Goal: Task Accomplishment & Management: Use online tool/utility

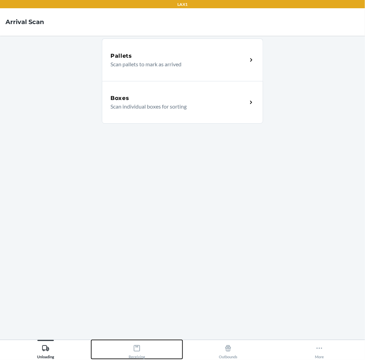
click at [136, 347] on icon at bounding box center [137, 348] width 6 height 6
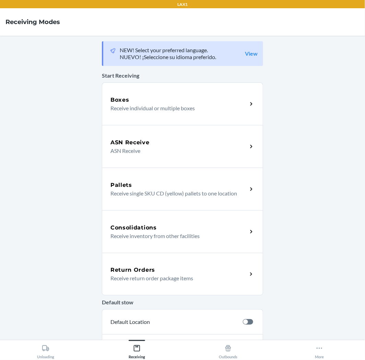
click at [172, 280] on p "Receive return order package items" at bounding box center [177, 278] width 132 height 8
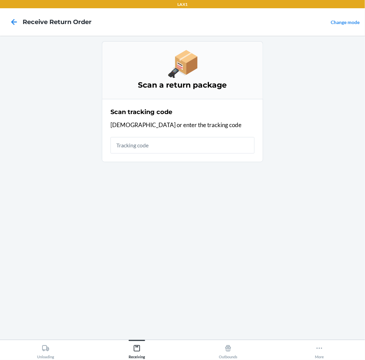
click at [211, 143] on input "text" at bounding box center [183, 145] width 144 height 16
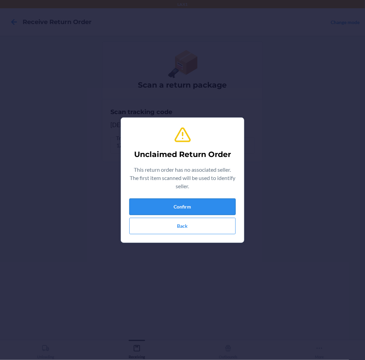
click at [184, 204] on button "Confirm" at bounding box center [182, 207] width 106 height 16
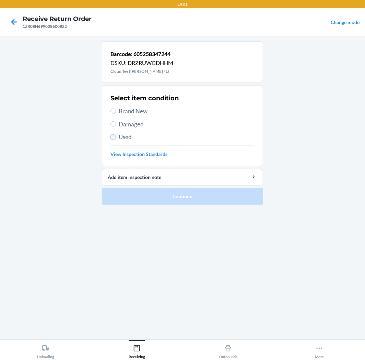
click at [114, 135] on input "Used" at bounding box center [113, 136] width 5 height 5
radio input "true"
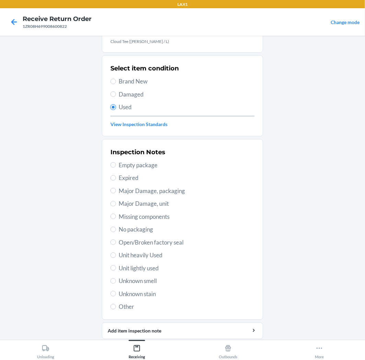
scroll to position [53, 0]
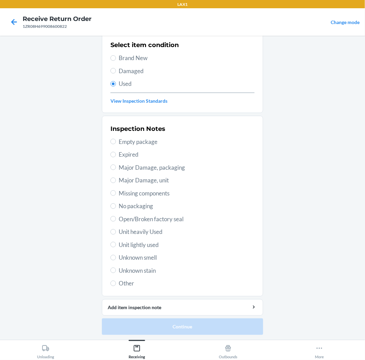
click at [148, 248] on span "Unit lightly used" at bounding box center [187, 244] width 136 height 9
click at [116, 247] on input "Unit lightly used" at bounding box center [113, 244] width 5 height 5
radio input "true"
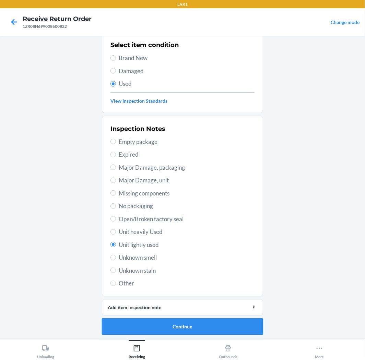
click at [168, 327] on button "Continue" at bounding box center [182, 326] width 161 height 16
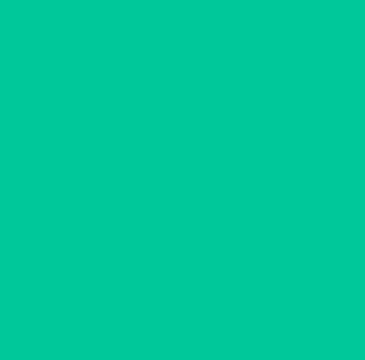
scroll to position [0, 0]
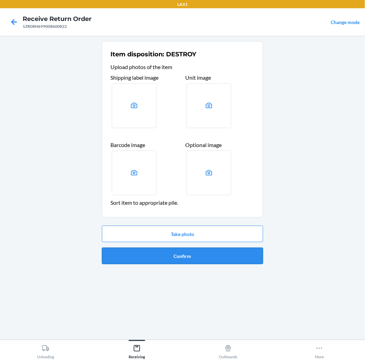
click at [177, 257] on button "Confirm" at bounding box center [182, 256] width 161 height 16
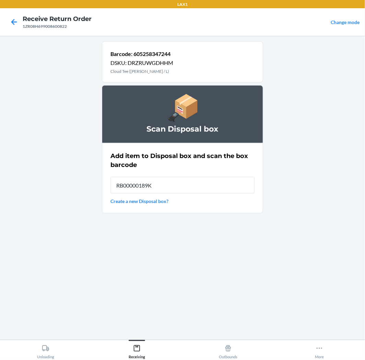
type input "RB00000189K"
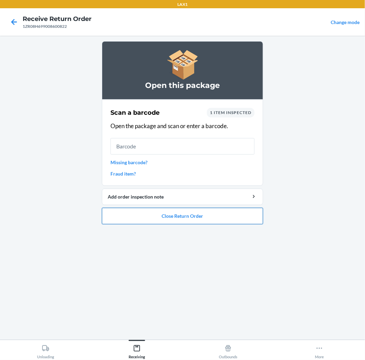
click at [125, 214] on button "Close Return Order" at bounding box center [182, 216] width 161 height 16
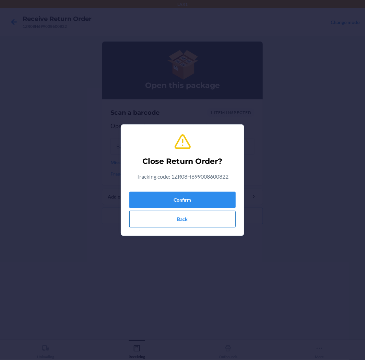
click at [151, 219] on button "Back" at bounding box center [182, 219] width 106 height 16
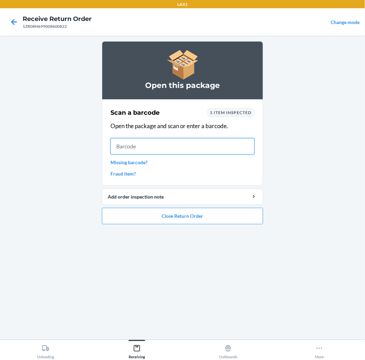
click at [153, 149] on input "text" at bounding box center [183, 146] width 144 height 16
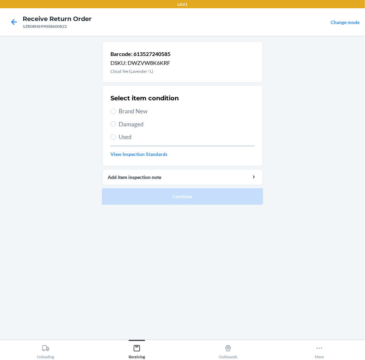
click at [117, 136] on label "Used" at bounding box center [183, 137] width 144 height 9
click at [116, 136] on input "Used" at bounding box center [113, 136] width 5 height 5
radio input "true"
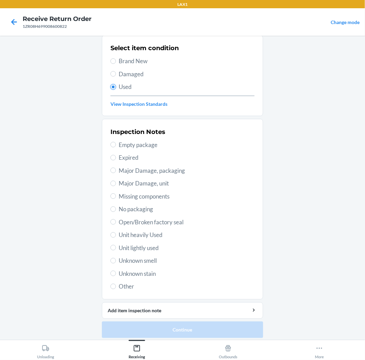
scroll to position [53, 0]
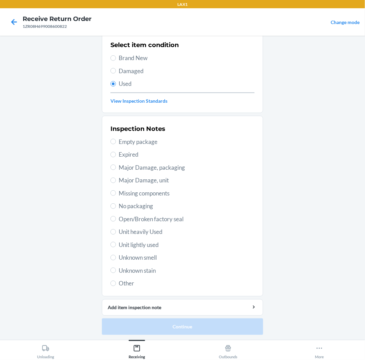
click at [144, 246] on span "Unit lightly used" at bounding box center [187, 244] width 136 height 9
click at [116, 246] on input "Unit lightly used" at bounding box center [113, 244] width 5 height 5
radio input "true"
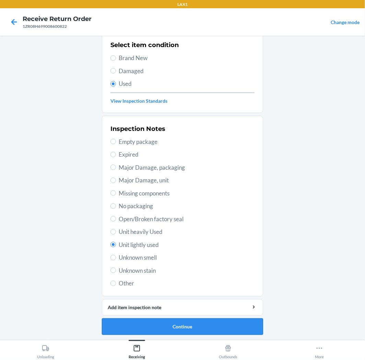
click at [167, 325] on button "Continue" at bounding box center [182, 326] width 161 height 16
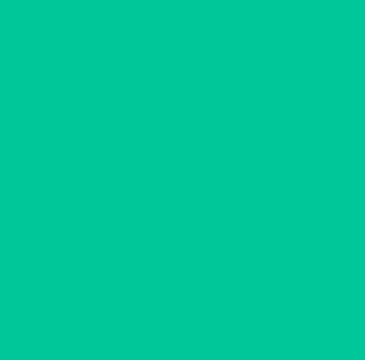
scroll to position [0, 0]
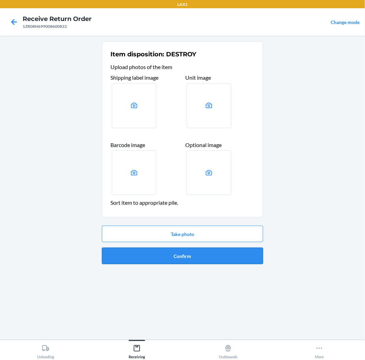
click at [196, 255] on button "Confirm" at bounding box center [182, 256] width 161 height 16
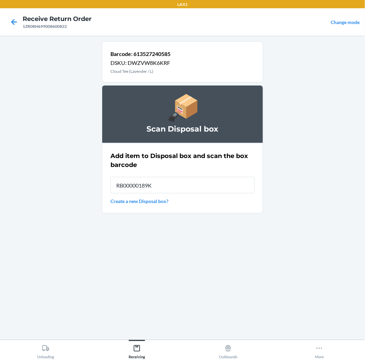
type input "RB00000189K"
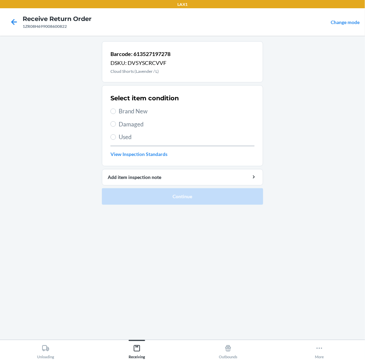
click at [121, 138] on span "Used" at bounding box center [187, 137] width 136 height 9
click at [116, 138] on input "Used" at bounding box center [113, 136] width 5 height 5
radio input "true"
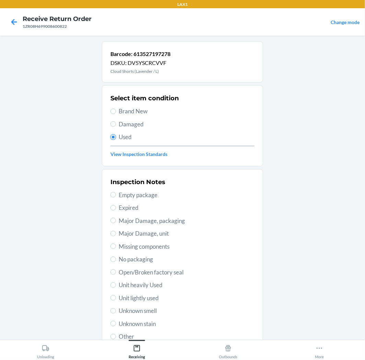
scroll to position [53, 0]
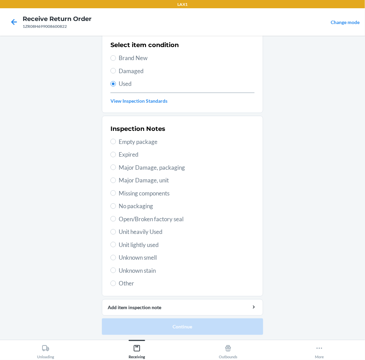
click at [146, 243] on span "Unit lightly used" at bounding box center [187, 244] width 136 height 9
click at [116, 243] on input "Unit lightly used" at bounding box center [113, 244] width 5 height 5
radio input "true"
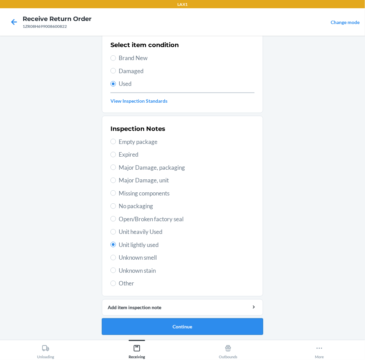
click at [212, 327] on button "Continue" at bounding box center [182, 326] width 161 height 16
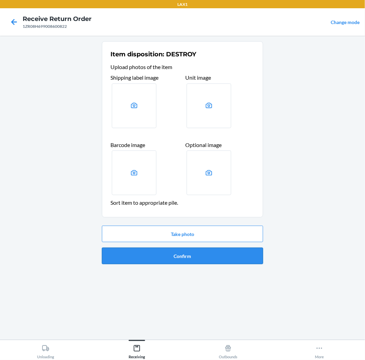
click at [213, 260] on button "Confirm" at bounding box center [182, 256] width 161 height 16
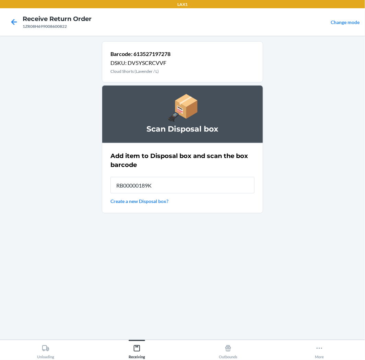
type input "RB00000189K"
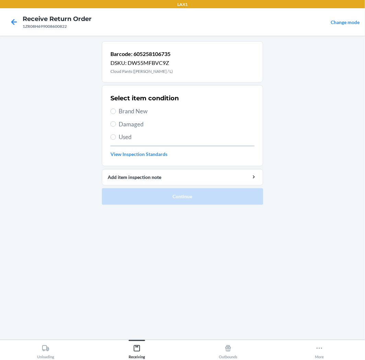
click at [132, 138] on span "Used" at bounding box center [187, 137] width 136 height 9
click at [116, 138] on input "Used" at bounding box center [113, 136] width 5 height 5
radio input "true"
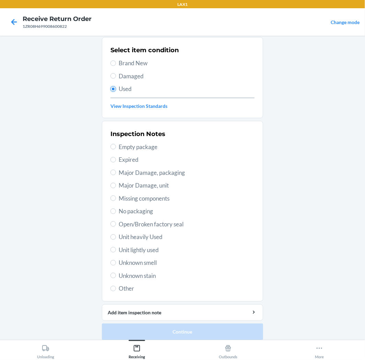
scroll to position [53, 0]
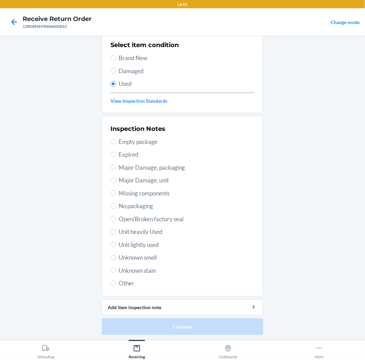
click at [142, 243] on span "Unit lightly used" at bounding box center [187, 244] width 136 height 9
click at [116, 243] on input "Unit lightly used" at bounding box center [113, 244] width 5 height 5
radio input "true"
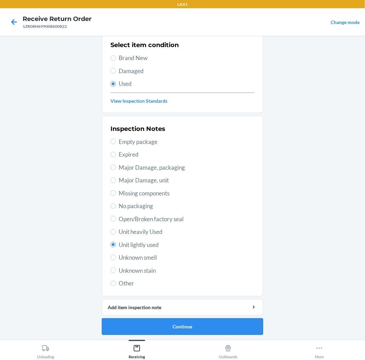
click at [146, 324] on button "Continue" at bounding box center [182, 326] width 161 height 16
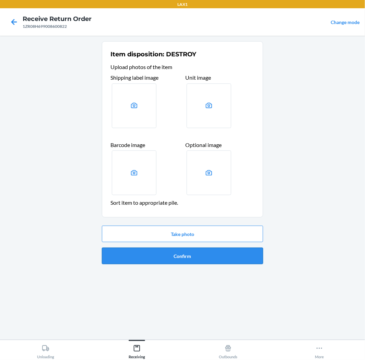
click at [174, 260] on button "Confirm" at bounding box center [182, 256] width 161 height 16
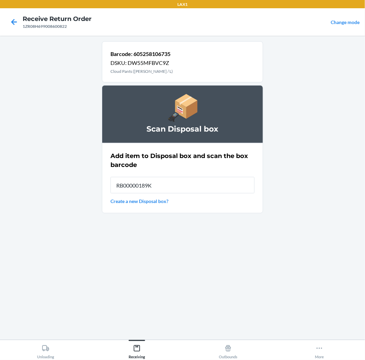
type input "RB00000189K"
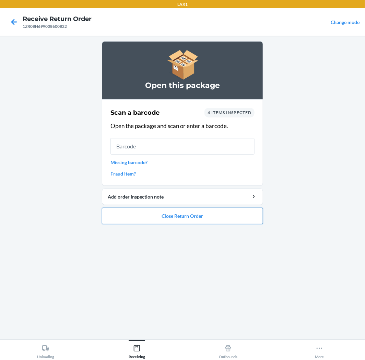
click at [174, 218] on button "Close Return Order" at bounding box center [182, 216] width 161 height 16
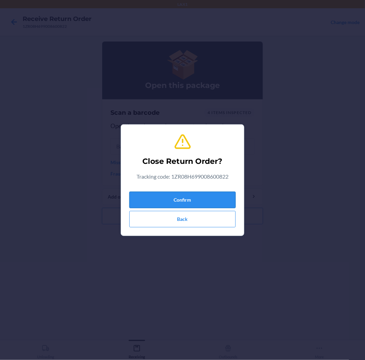
click at [178, 198] on button "Confirm" at bounding box center [182, 200] width 106 height 16
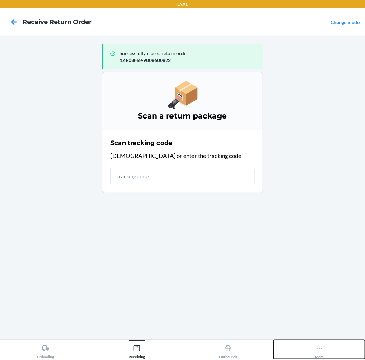
click at [318, 352] on div "More" at bounding box center [319, 350] width 9 height 17
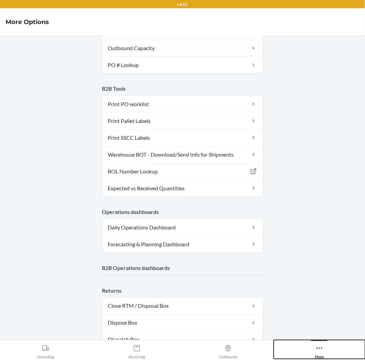
scroll to position [267, 0]
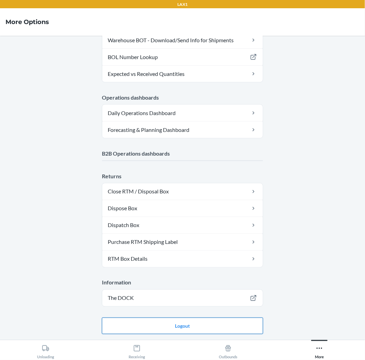
click at [183, 326] on button "Logout" at bounding box center [182, 326] width 161 height 16
